Goal: Information Seeking & Learning: Stay updated

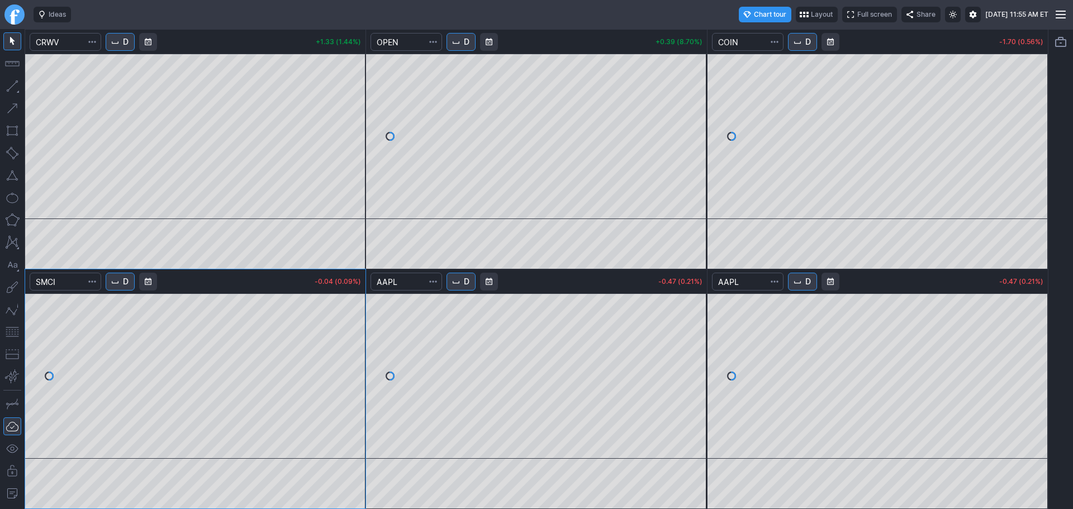
click at [128, 44] on span "D" at bounding box center [126, 41] width 6 height 11
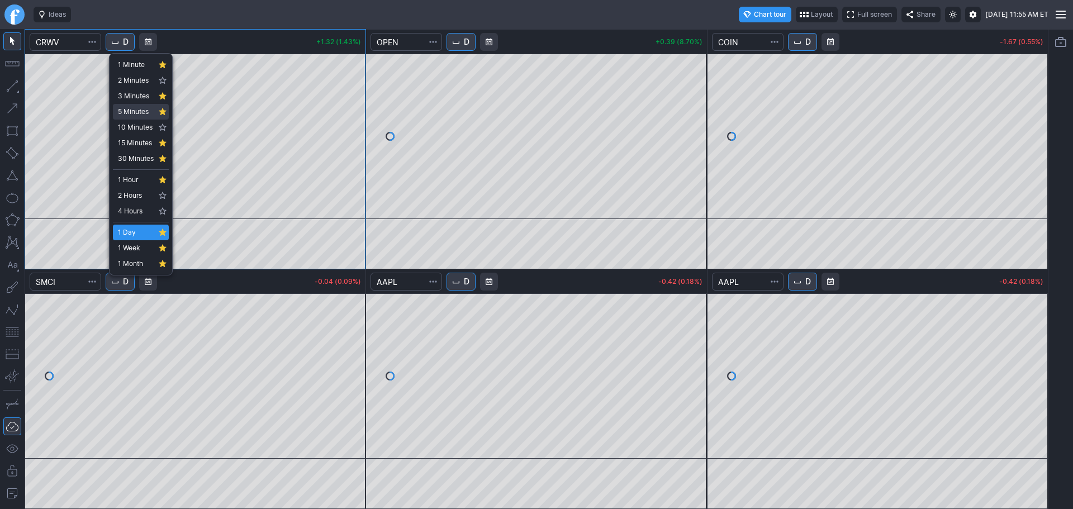
click at [136, 106] on span "5 Minutes" at bounding box center [136, 111] width 36 height 11
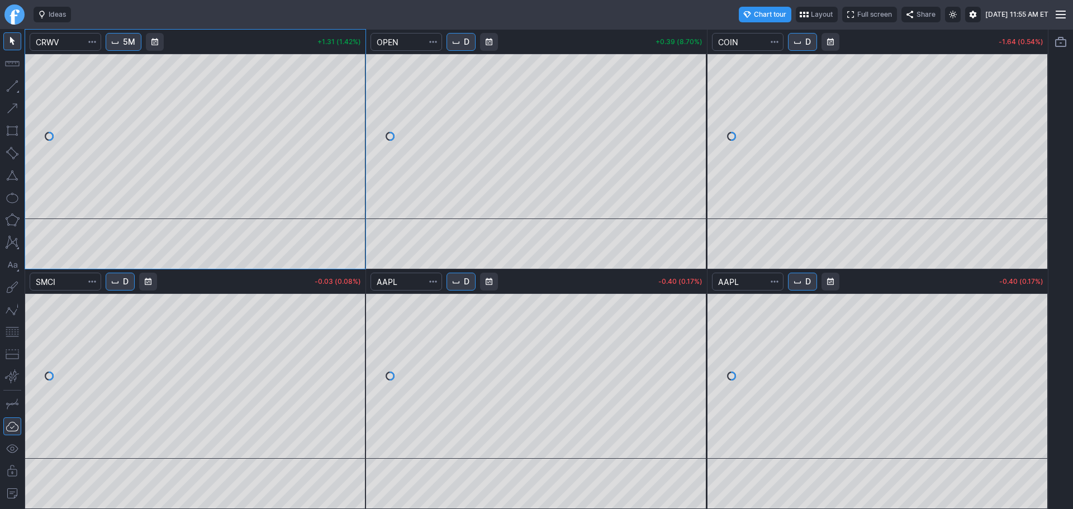
click at [803, 42] on button "D" at bounding box center [802, 42] width 29 height 18
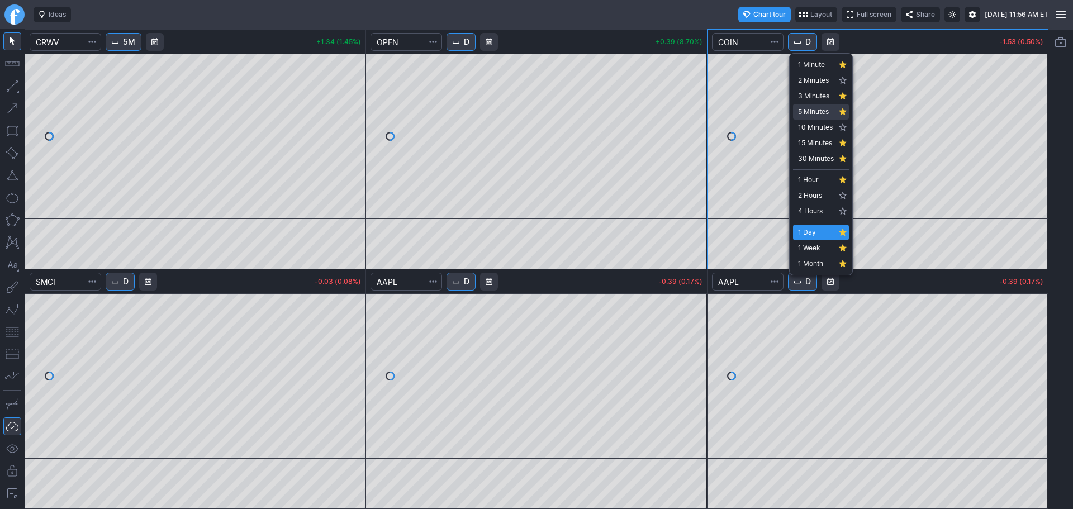
click at [826, 113] on span "5 Minutes" at bounding box center [816, 111] width 36 height 11
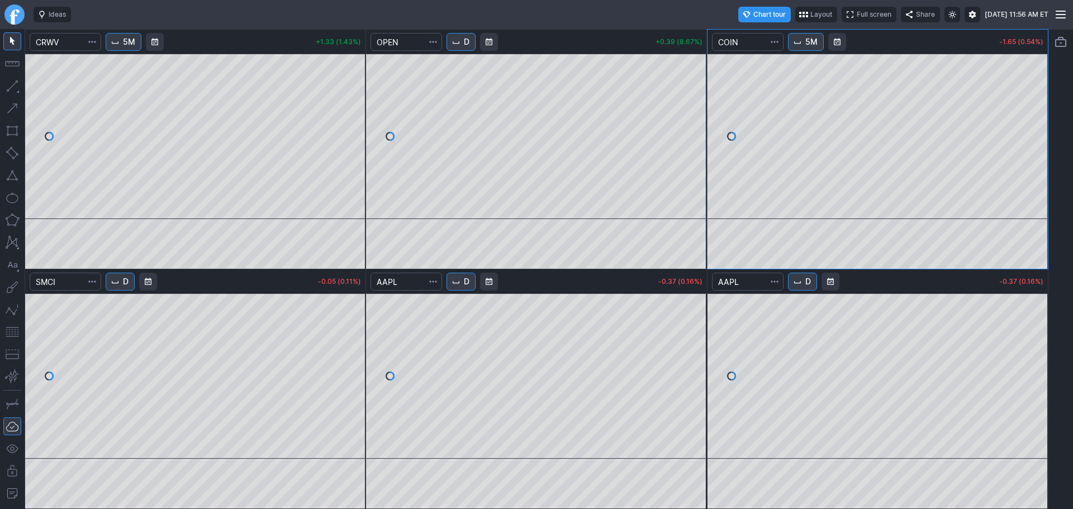
click at [123, 288] on button "D" at bounding box center [120, 282] width 29 height 18
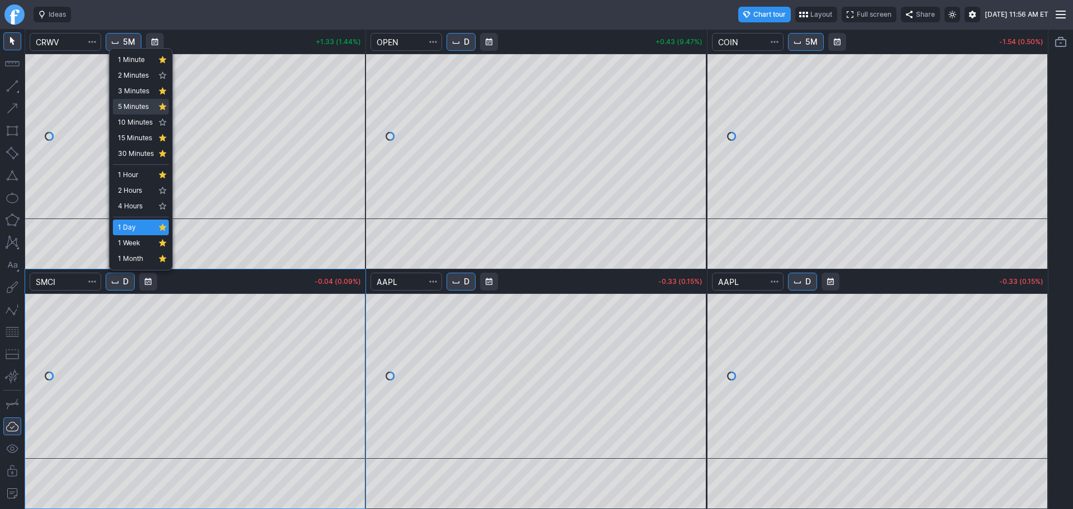
click at [132, 103] on span "5 Minutes" at bounding box center [136, 106] width 36 height 11
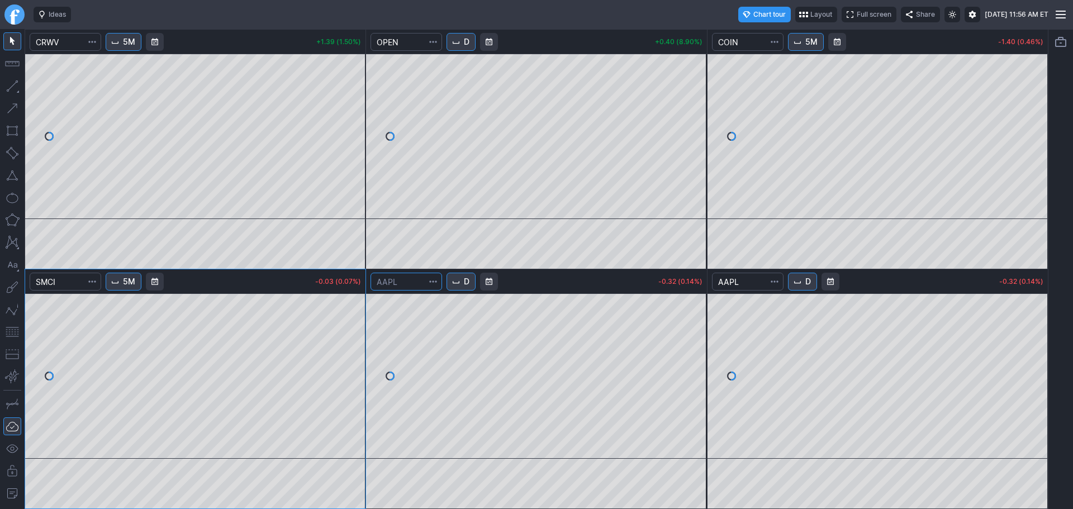
click at [420, 284] on input "Search" at bounding box center [406, 282] width 72 height 18
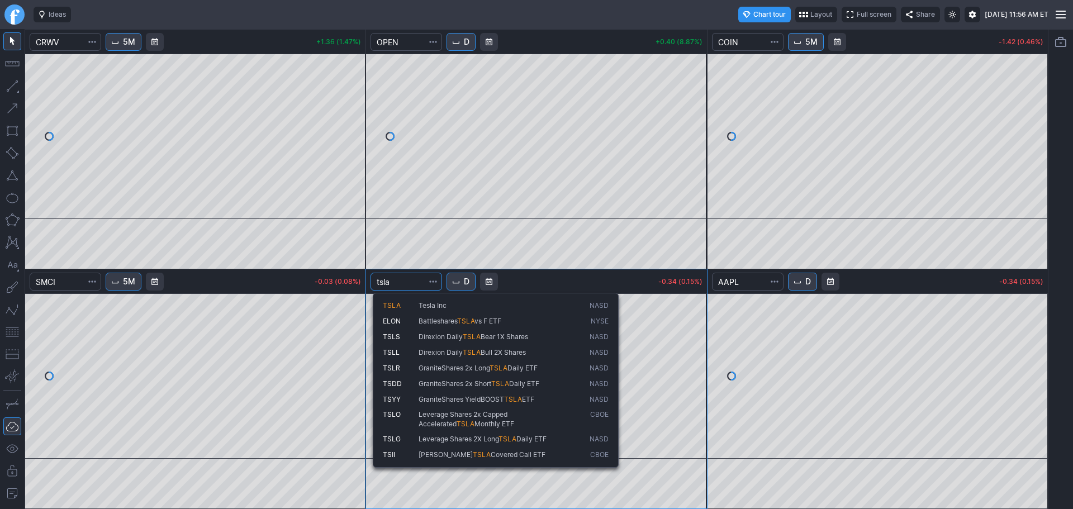
type input "tsla"
click at [424, 304] on span "Tesla Inc" at bounding box center [432, 305] width 28 height 8
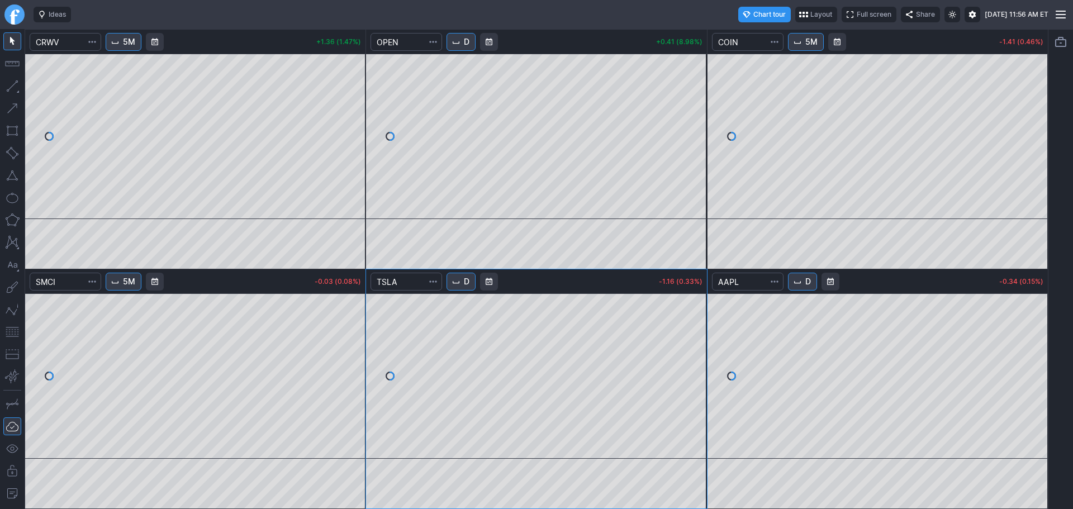
click at [461, 293] on div "D" at bounding box center [548, 281] width 207 height 27
click at [464, 282] on button "D" at bounding box center [460, 282] width 29 height 18
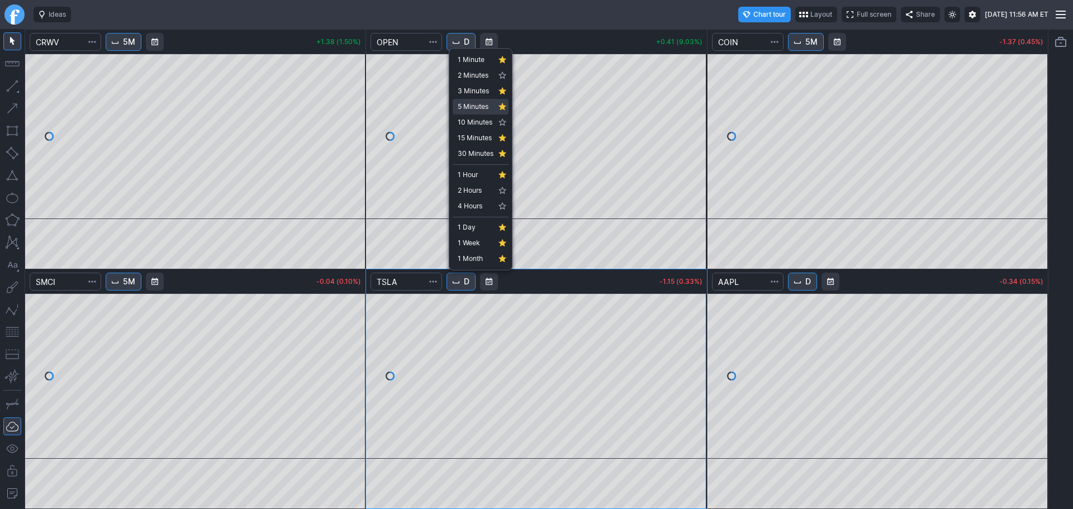
click at [468, 103] on span "5 Minutes" at bounding box center [476, 106] width 36 height 11
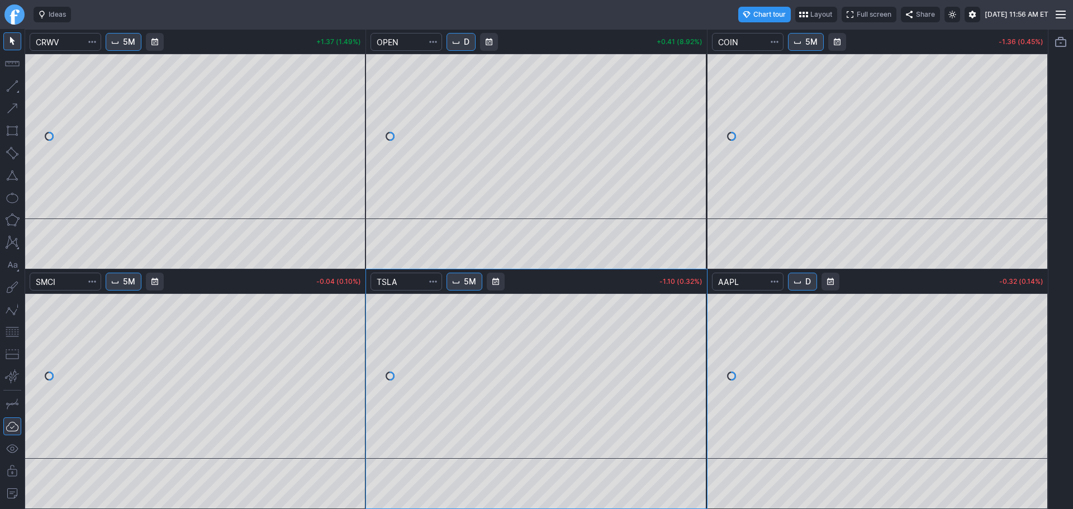
click at [770, 276] on button "button" at bounding box center [775, 282] width 16 height 18
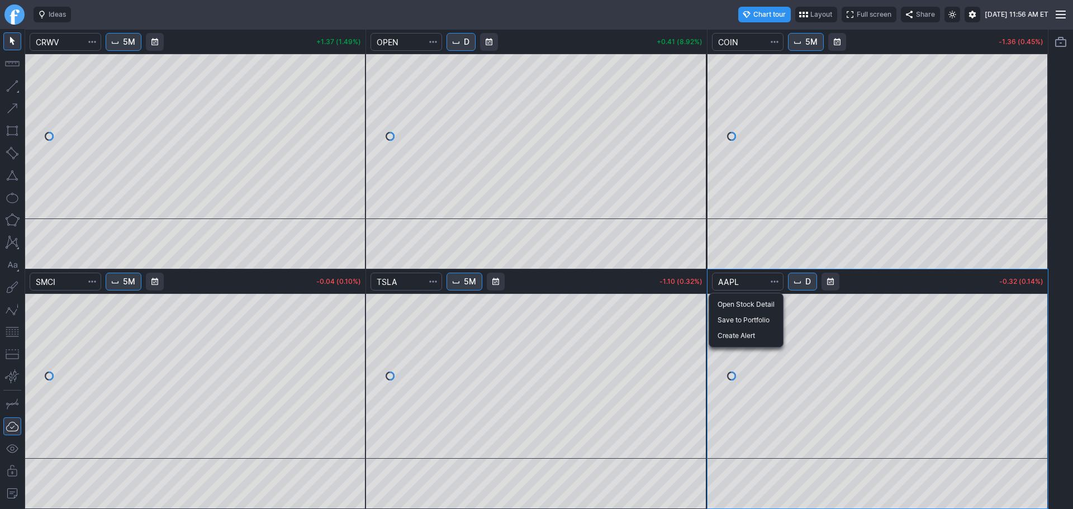
click at [744, 282] on div at bounding box center [536, 254] width 1073 height 509
click at [742, 281] on input "Search" at bounding box center [748, 282] width 72 height 18
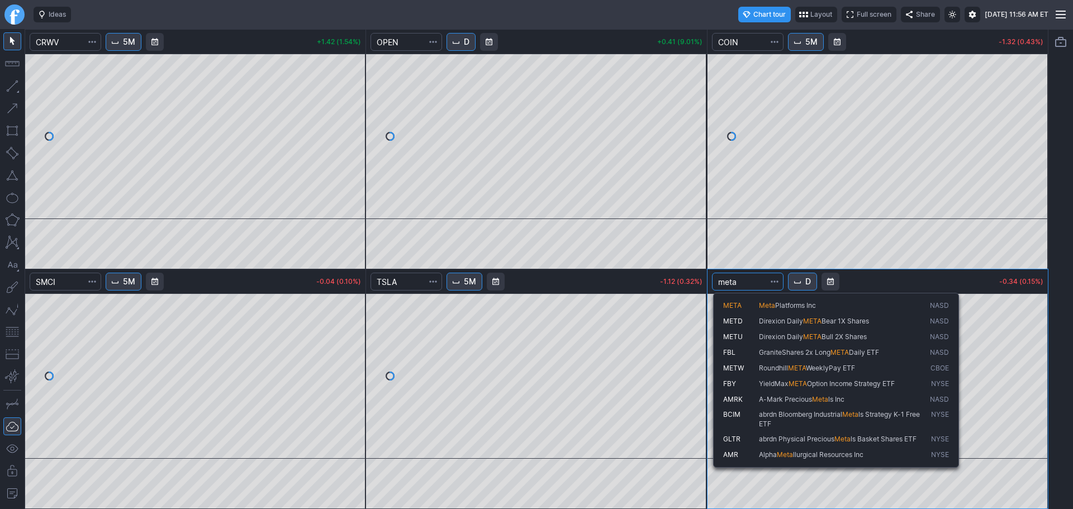
type input "meta"
click at [750, 310] on span "META" at bounding box center [741, 305] width 36 height 9
